Goal: Task Accomplishment & Management: Manage account settings

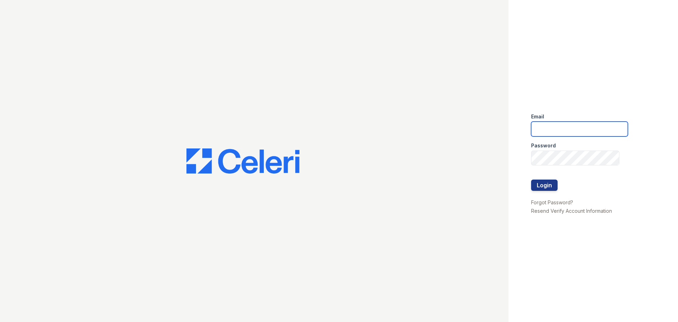
click at [541, 126] on input "email" at bounding box center [579, 129] width 97 height 15
click at [612, 129] on input "mtimbrook@trinity-pm.com" at bounding box center [579, 129] width 97 height 15
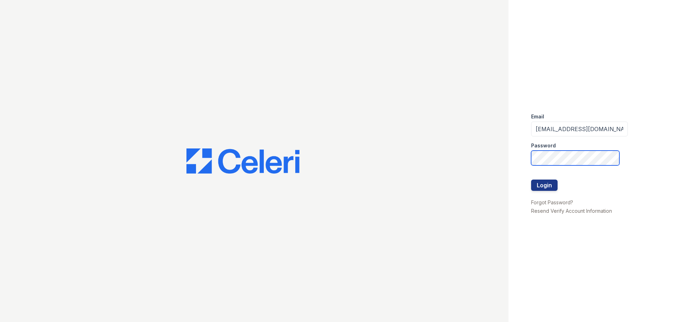
click at [466, 160] on div "Email mtimbrook@trinity-pm.com Password Login Forgot Password? Resend Verify Ac…" at bounding box center [339, 161] width 678 height 322
click at [612, 129] on input "mtimbrook@trinity-pm.com" at bounding box center [579, 129] width 97 height 15
click at [614, 128] on input "mtimbrook@trinity-pm.com" at bounding box center [579, 129] width 97 height 15
type input "mtimbrook@trinity-pm.com"
click at [531, 180] on button "Login" at bounding box center [544, 185] width 27 height 11
